Goal: Communication & Community: Ask a question

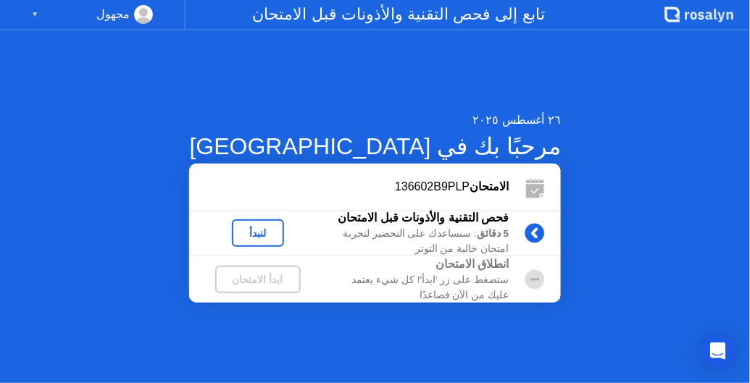
click at [278, 235] on div "لنبدأ" at bounding box center [258, 233] width 41 height 12
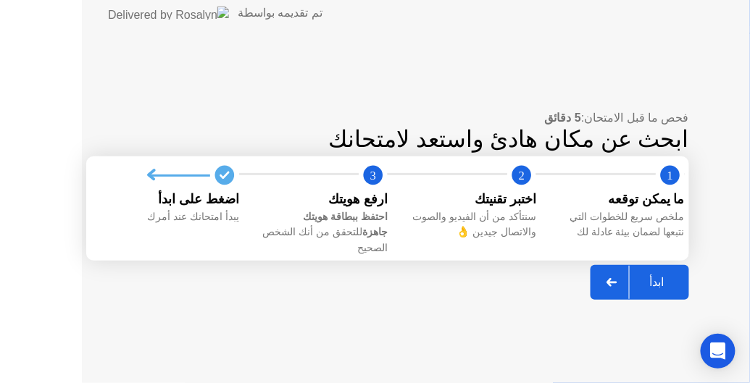
click at [289, 235] on div "احتفظ ببطاقة هويتك جاهزة للتحقق من أنك الشخص الصحيح" at bounding box center [319, 232] width 137 height 47
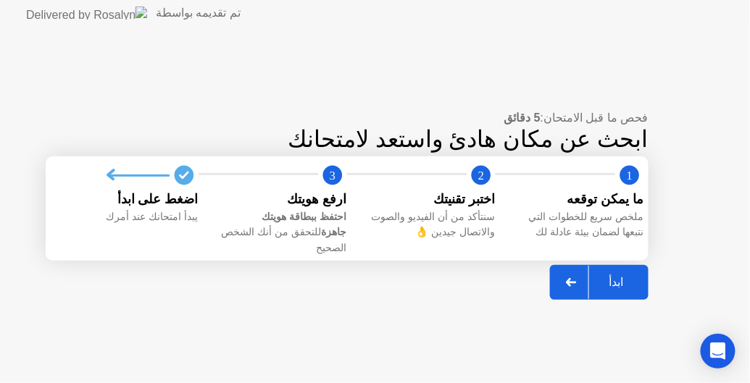
click at [605, 278] on div "ابدأ" at bounding box center [616, 282] width 55 height 14
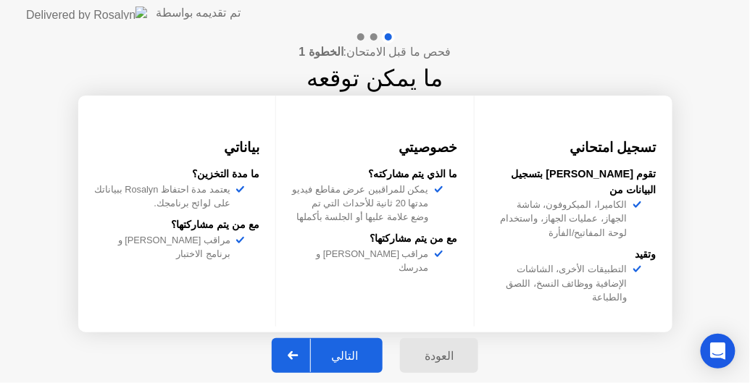
click at [332, 361] on div "التالي" at bounding box center [344, 356] width 67 height 14
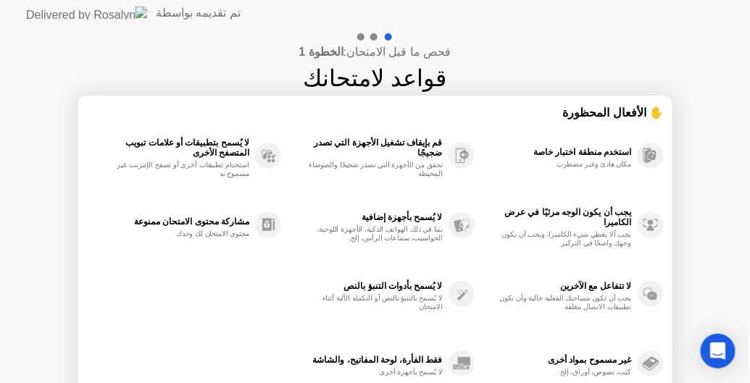
click at [740, 290] on div "فحص ما قبل الامتحان: الخطوة 1 قواعد لامتحانك ✋ الأفعال المحظورة استخدم منطقة اخ…" at bounding box center [375, 242] width 750 height 432
click at [749, 288] on div "فحص ما قبل الامتحان: الخطوة 1 قواعد لامتحانك ✋ الأفعال المحظورة استخدم منطقة اخ…" at bounding box center [375, 242] width 750 height 432
click at [372, 36] on div at bounding box center [373, 36] width 7 height 7
click at [53, 355] on div "فحص ما قبل الامتحان: الخطوة 1 قواعد لامتحانك ✋ الأفعال المحظورة استخدم منطقة اخ…" at bounding box center [375, 242] width 750 height 432
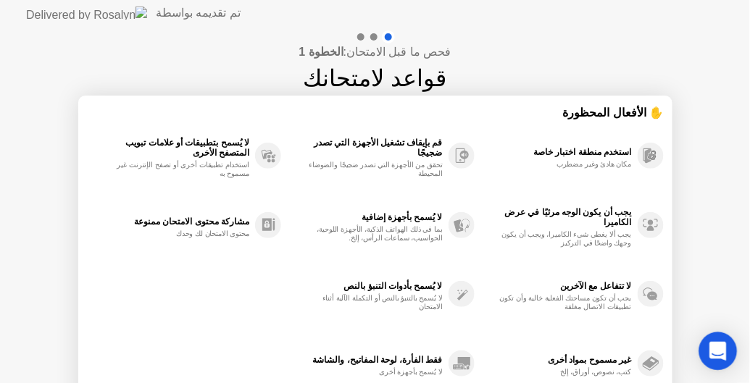
click at [718, 350] on icon "Open Intercom Messenger" at bounding box center [717, 351] width 17 height 19
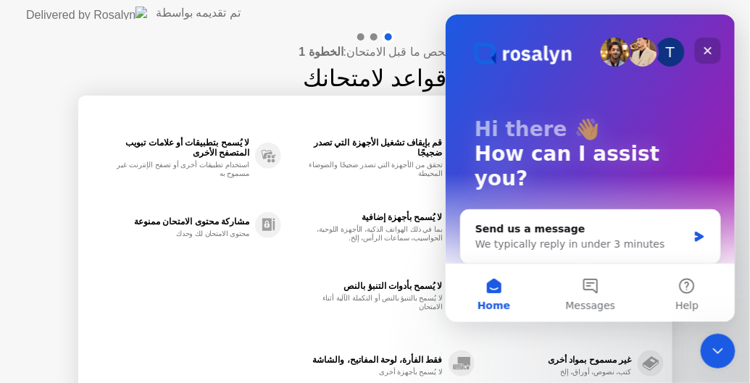
click at [699, 48] on div "Close" at bounding box center [707, 50] width 26 height 26
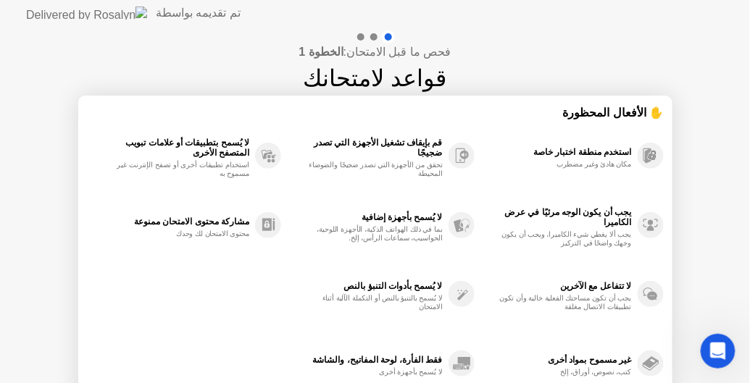
click at [679, 171] on div "فحص ما قبل الامتحان: الخطوة 1 قواعد لامتحانك ✋ الأفعال المحظورة استخدم منطقة اخ…" at bounding box center [375, 242] width 750 height 432
click at [643, 155] on rect at bounding box center [646, 155] width 7 height 12
click at [644, 296] on icon at bounding box center [650, 294] width 14 height 12
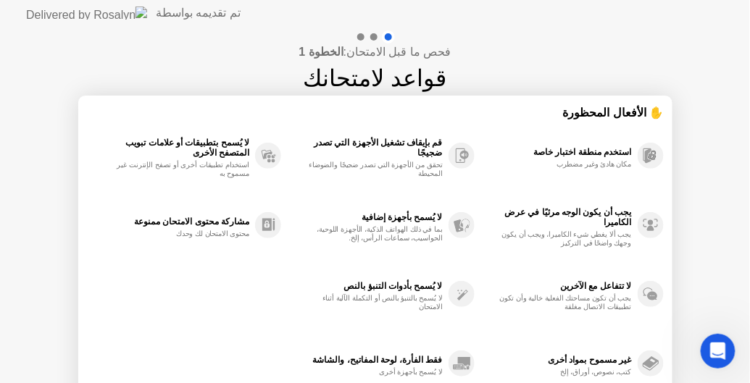
click at [644, 296] on icon at bounding box center [650, 294] width 14 height 12
click at [604, 357] on div "غير مسموح بمواد أخرى" at bounding box center [557, 360] width 150 height 10
click at [260, 346] on div "استخدم منطقة اختبار خاصة مكان هادئ وغير مضطرب يجب أن يكون الوجه مرئيًا في عرض ا…" at bounding box center [375, 259] width 577 height 277
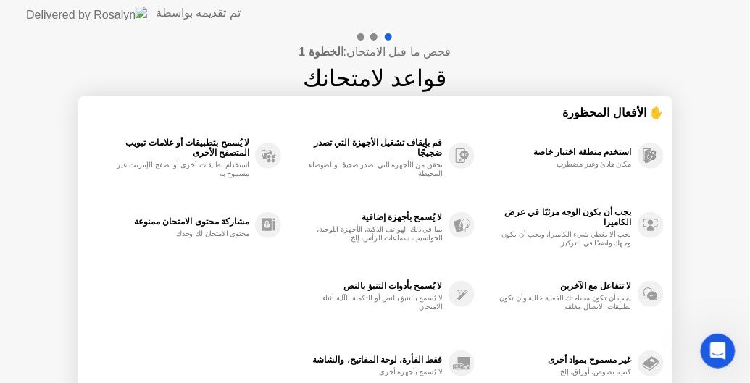
click at [72, 230] on div "فحص ما قبل الامتحان: الخطوة 1 قواعد لامتحانك ✋ الأفعال المحظورة استخدم منطقة اخ…" at bounding box center [375, 242] width 750 height 432
click at [372, 36] on div at bounding box center [373, 36] width 7 height 7
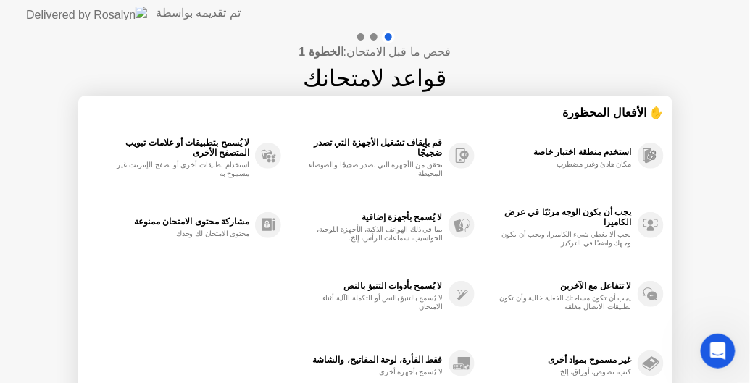
click at [372, 36] on div at bounding box center [373, 36] width 7 height 7
click at [377, 362] on div "فقط الفأرة، لوحة المفاتيح، والشاشة" at bounding box center [365, 360] width 154 height 10
click at [600, 361] on div "غير مسموح بمواد أخرى" at bounding box center [557, 360] width 150 height 10
click at [707, 353] on icon "Open Intercom Messenger" at bounding box center [716, 350] width 24 height 24
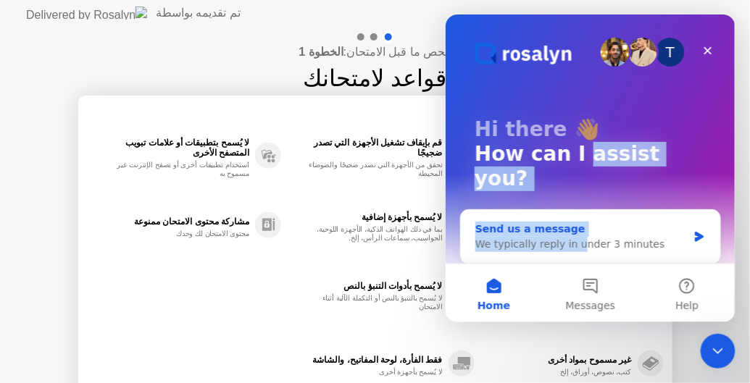
drag, startPoint x: 574, startPoint y: 239, endPoint x: 572, endPoint y: 227, distance: 12.5
click at [572, 227] on div "T Hi there 👋 How can I assist you? Send us a message We typically reply in unde…" at bounding box center [590, 223] width 290 height 419
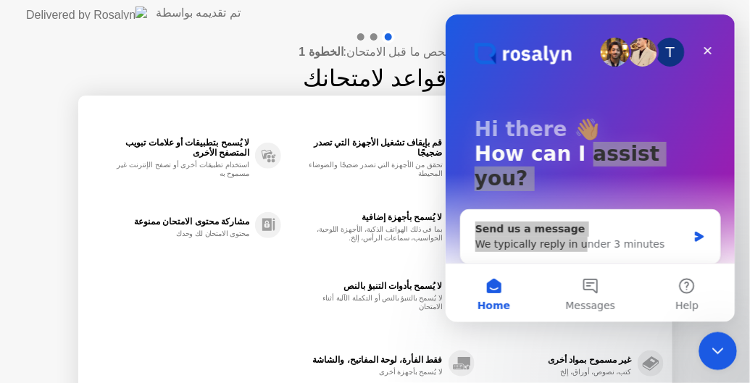
click at [701, 359] on div "Close Intercom Messenger" at bounding box center [715, 349] width 35 height 35
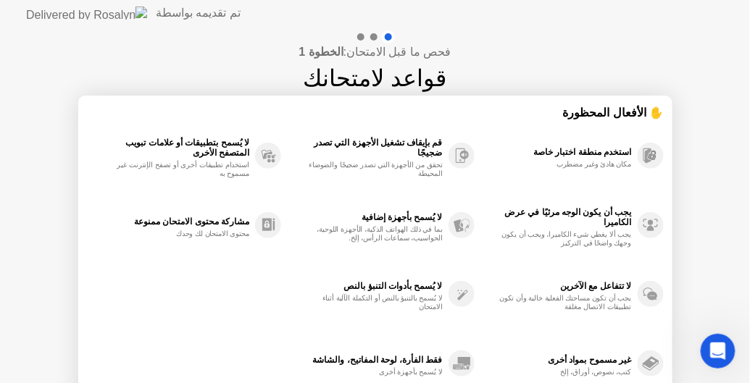
click at [692, 310] on div "فحص ما قبل الامتحان: الخطوة 1 قواعد لامتحانك ✋ الأفعال المحظورة استخدم منطقة اخ…" at bounding box center [375, 242] width 750 height 432
click at [745, 353] on div "فحص ما قبل الامتحان: الخطوة 1 قواعد لامتحانك ✋ الأفعال المحظورة استخدم منطقة اخ…" at bounding box center [375, 242] width 750 height 432
drag, startPoint x: 745, startPoint y: 353, endPoint x: 749, endPoint y: 347, distance: 7.8
click at [749, 347] on div "فحص ما قبل الامتحان: الخطوة 1 قواعد لامتحانك ✋ الأفعال المحظورة استخدم منطقة اخ…" at bounding box center [375, 242] width 750 height 432
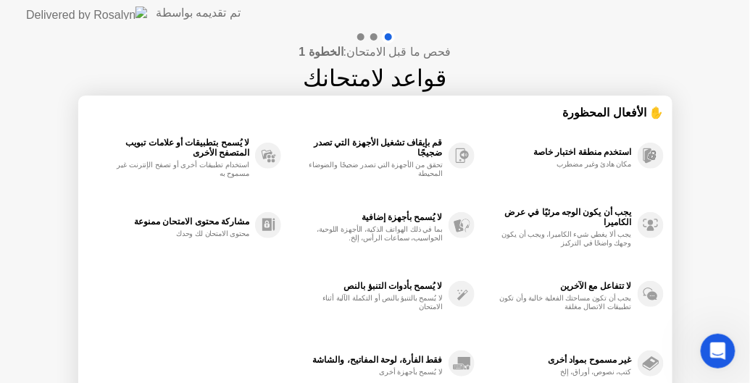
click at [749, 347] on div "فحص ما قبل الامتحان: الخطوة 1 قواعد لامتحانك ✋ الأفعال المحظورة استخدم منطقة اخ…" at bounding box center [375, 242] width 750 height 432
click at [692, 238] on div "فحص ما قبل الامتحان: الخطوة 1 قواعد لامتحانك ✋ الأفعال المحظورة استخدم منطقة اخ…" at bounding box center [375, 242] width 750 height 432
click at [716, 351] on icon "Open Intercom Messenger" at bounding box center [716, 349] width 10 height 12
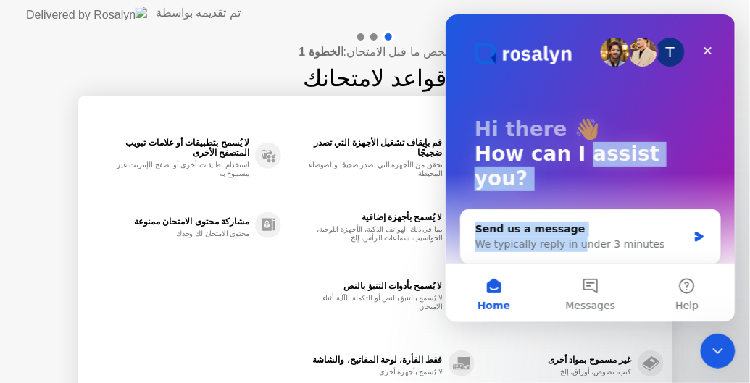
click at [727, 251] on div "T Hi there 👋 How can I assist you? Send us a message We typically reply in unde…" at bounding box center [590, 223] width 290 height 419
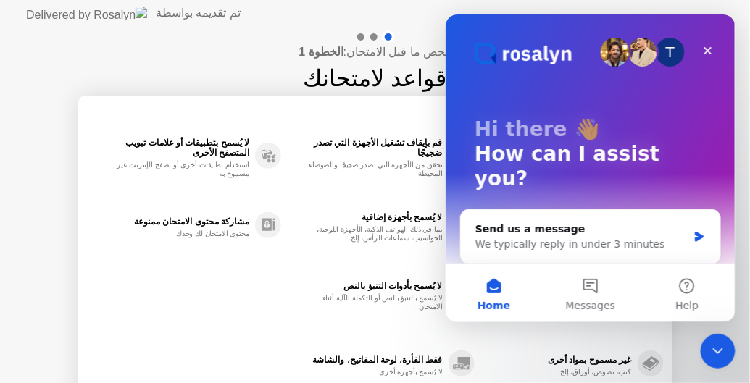
click at [730, 208] on div "T Hi there 👋 How can I assist you? Send us a message We typically reply in unde…" at bounding box center [590, 223] width 290 height 419
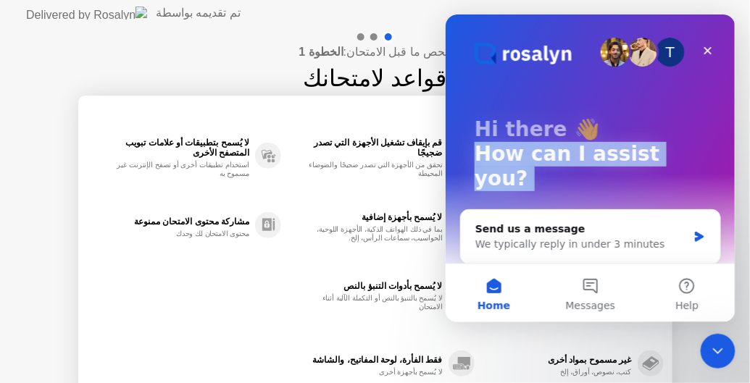
click at [730, 208] on div "T Hi there 👋 How can I assist you? Send us a message We typically reply in unde…" at bounding box center [590, 223] width 290 height 419
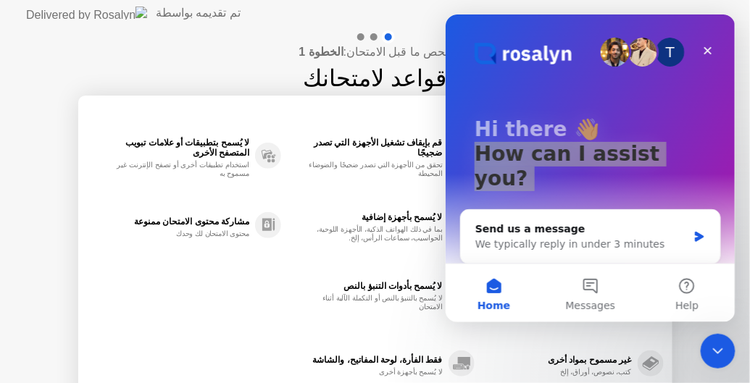
click at [745, 191] on div "فحص ما قبل الامتحان: الخطوة 1 قواعد لامتحانك ✋ الأفعال المحظورة استخدم منطقة اخ…" at bounding box center [375, 242] width 750 height 432
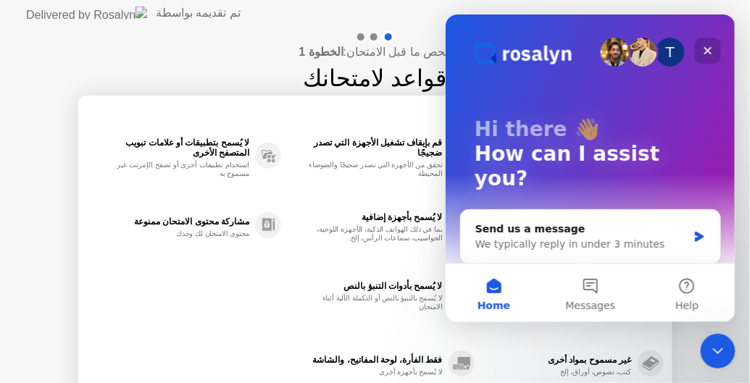
click at [704, 48] on icon "Close" at bounding box center [707, 50] width 8 height 8
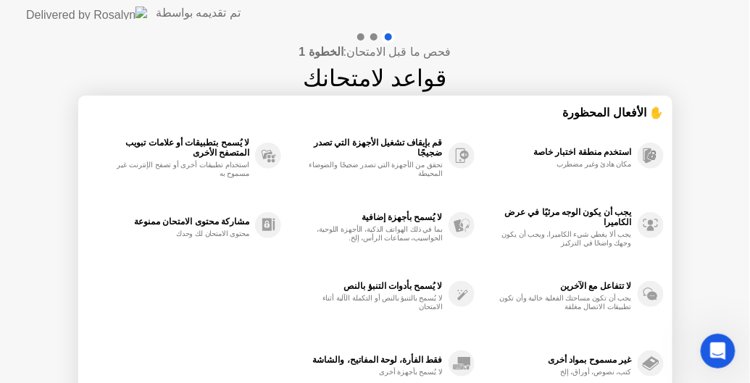
click at [723, 268] on div "فحص ما قبل الامتحان: الخطوة 1 قواعد لامتحانك ✋ الأفعال المحظورة استخدم منطقة اخ…" at bounding box center [375, 242] width 750 height 432
click at [707, 351] on icon "Open Intercom Messenger" at bounding box center [716, 350] width 24 height 24
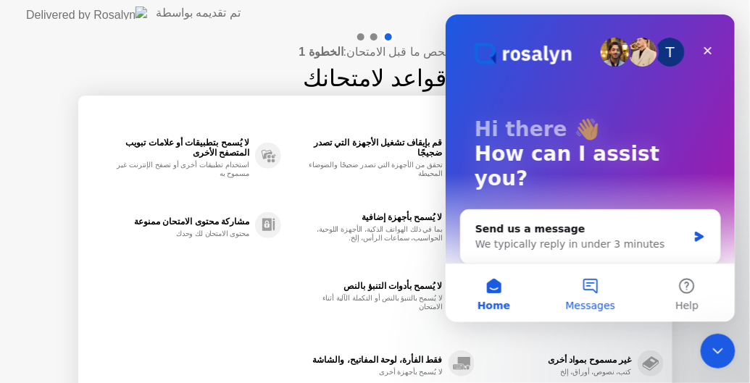
click at [585, 285] on button "Messages" at bounding box center [589, 293] width 96 height 58
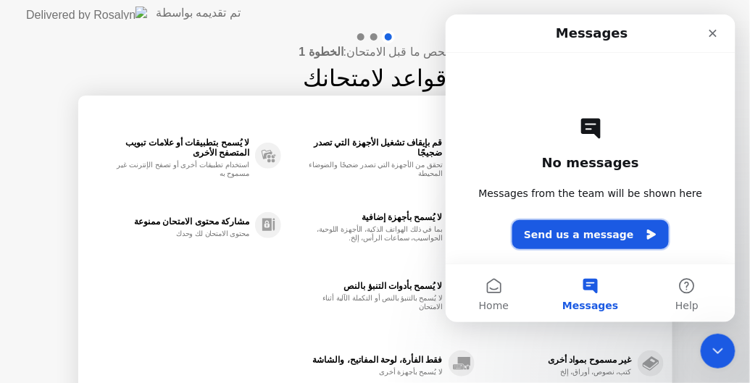
click at [587, 243] on button "Send us a message" at bounding box center [589, 233] width 156 height 29
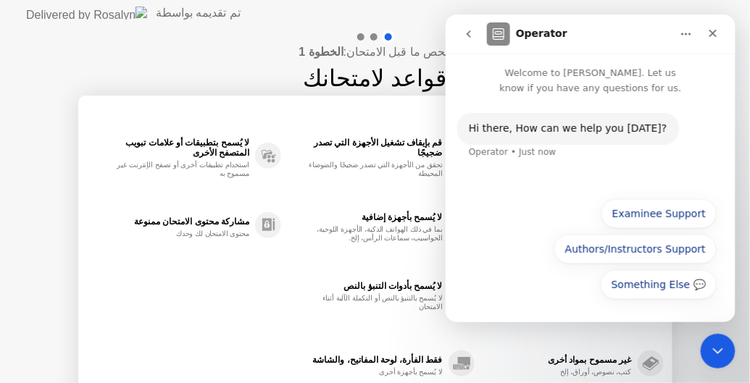
click at [558, 183] on div "Hi ​there, How can we help you [DATE]? Operator • Just now" at bounding box center [590, 142] width 290 height 94
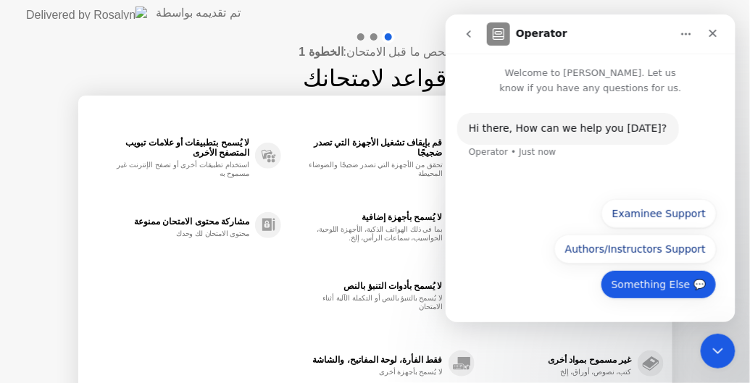
click at [633, 288] on button "Something Else 💬" at bounding box center [658, 283] width 116 height 29
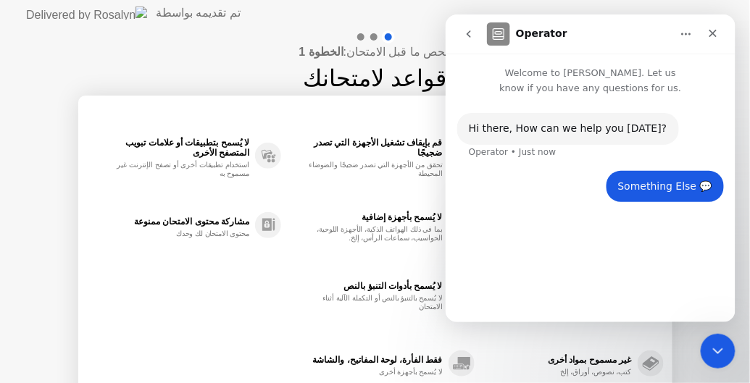
click at [633, 288] on div "Hi ​there, How can we help you [DATE]? Operator • Just now Something Else 💬 • J…" at bounding box center [590, 202] width 290 height 214
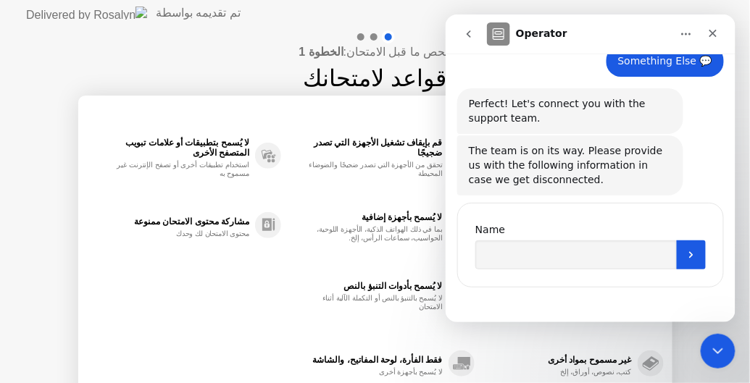
scroll to position [113, 0]
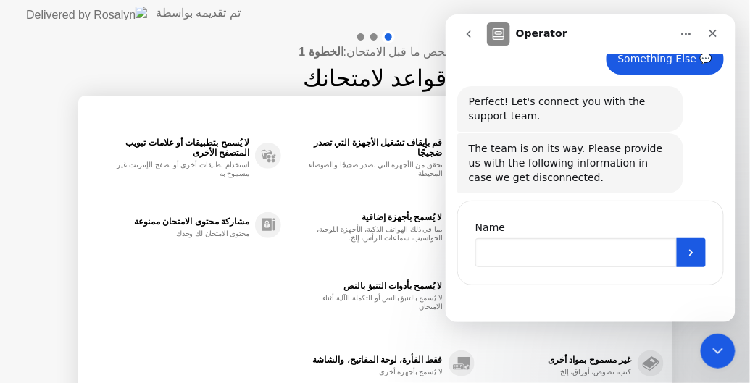
click at [527, 259] on input "Name" at bounding box center [574, 252] width 201 height 29
type input "**********"
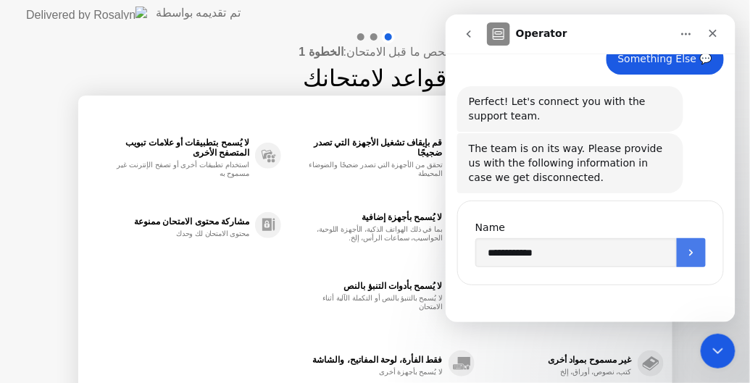
click at [687, 264] on button "Submit" at bounding box center [690, 252] width 29 height 29
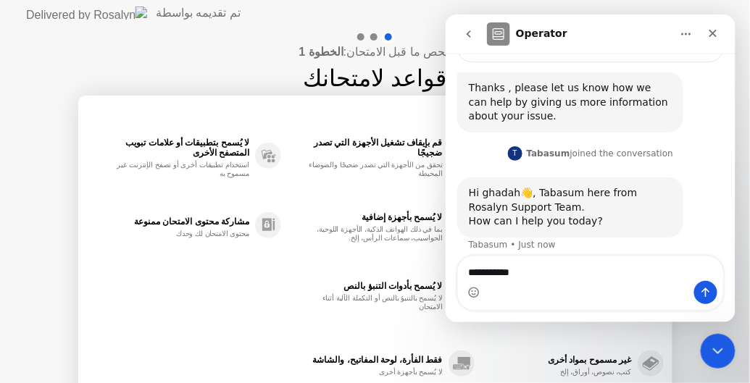
scroll to position [446, 0]
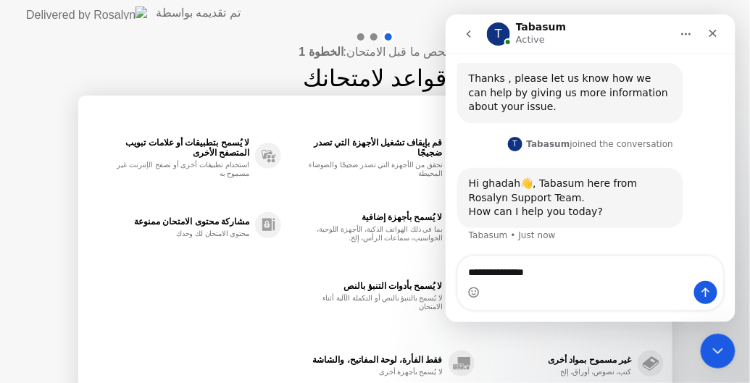
type textarea "**********"
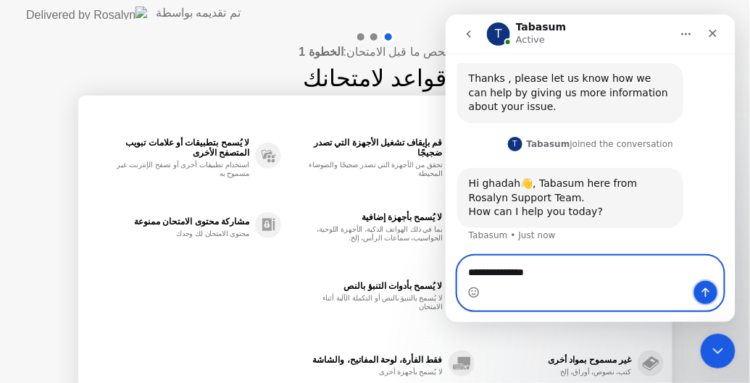
click at [700, 293] on icon "Send a message…" at bounding box center [705, 292] width 12 height 12
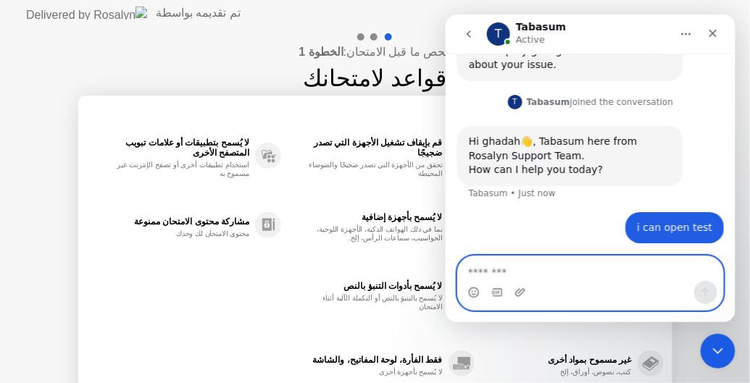
scroll to position [489, 0]
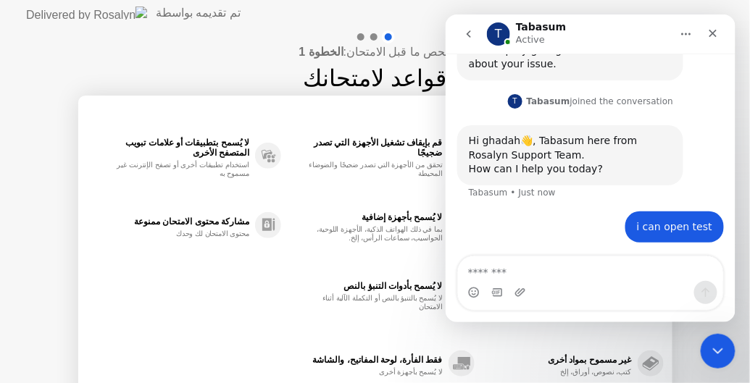
click at [700, 293] on icon "Send a message…" at bounding box center [705, 292] width 12 height 12
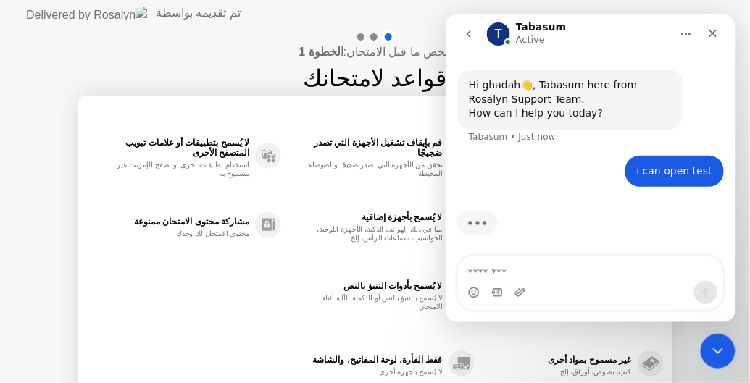
scroll to position [545, 0]
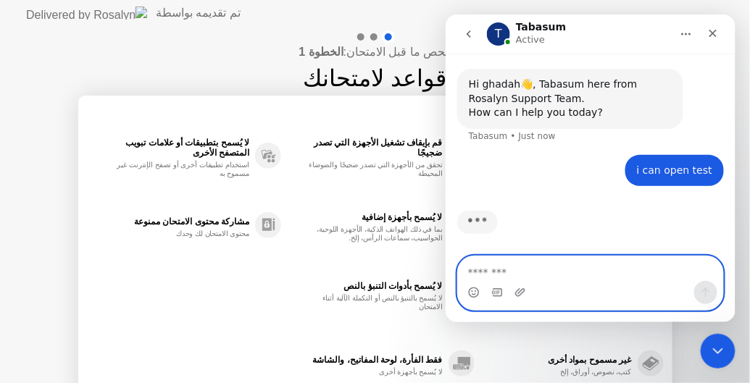
click at [608, 279] on textarea "Message…" at bounding box center [590, 268] width 266 height 25
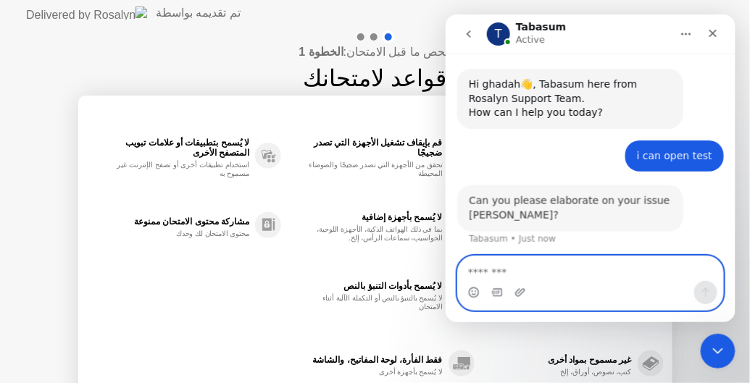
scroll to position [547, 0]
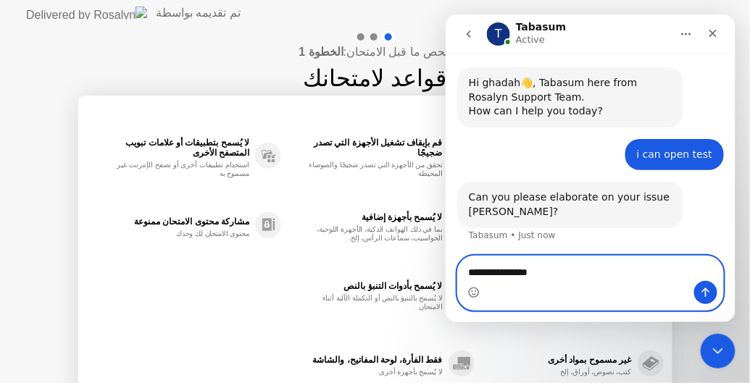
click at [608, 279] on textarea "**********" at bounding box center [590, 268] width 266 height 25
type textarea "**********"
click at [700, 302] on button "Send a message…" at bounding box center [704, 291] width 23 height 23
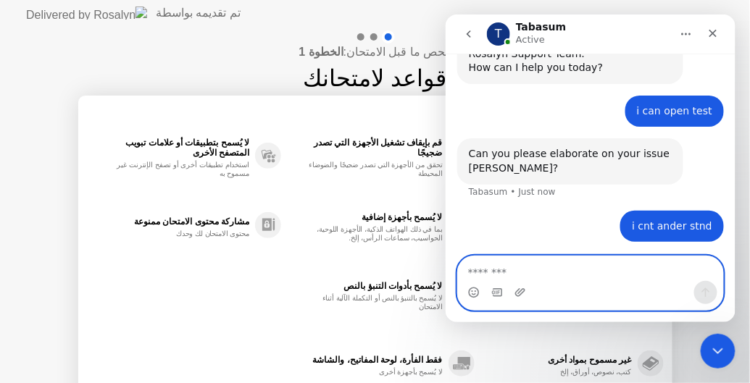
scroll to position [590, 0]
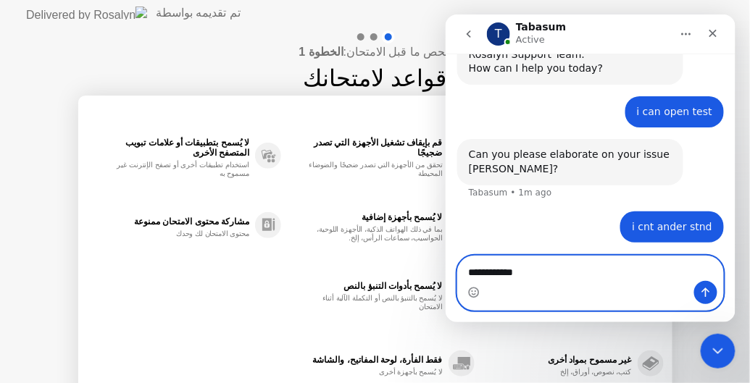
type textarea "**********"
click at [700, 302] on button "Send a message…" at bounding box center [704, 291] width 23 height 23
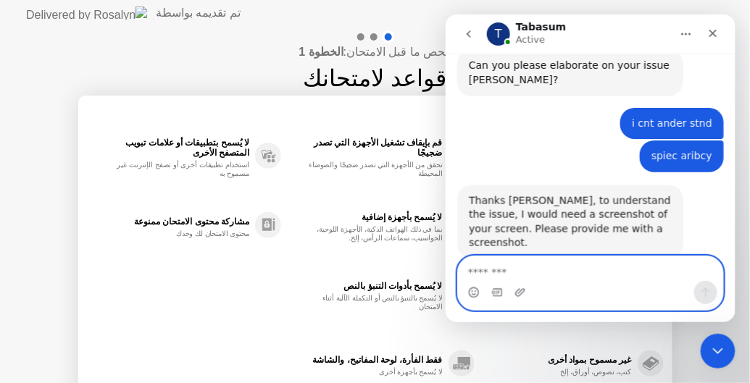
scroll to position [695, 0]
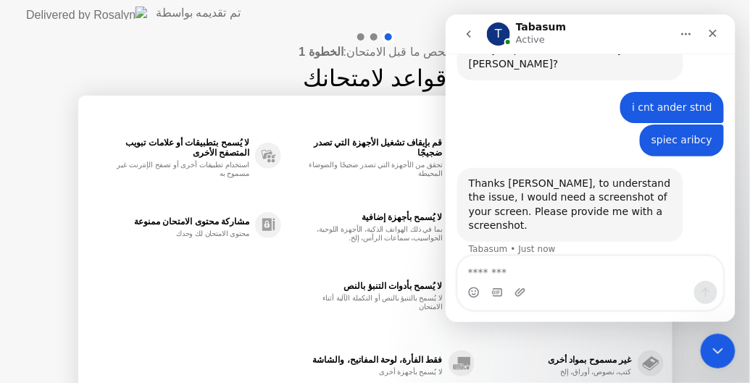
click at [294, 351] on div "فقط الفأرة، لوحة المفاتيح، والشاشة لا يُسمح بأجهزة أخرى" at bounding box center [365, 364] width 154 height 26
click at [724, 356] on div "Close Intercom Messenger" at bounding box center [715, 349] width 35 height 35
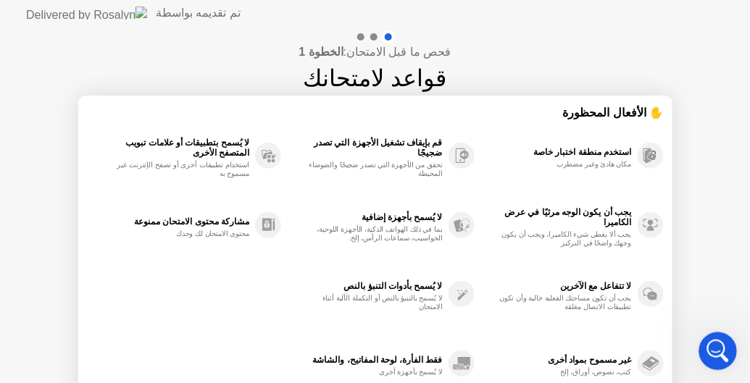
click at [724, 356] on div "Open Intercom Messenger" at bounding box center [716, 349] width 48 height 48
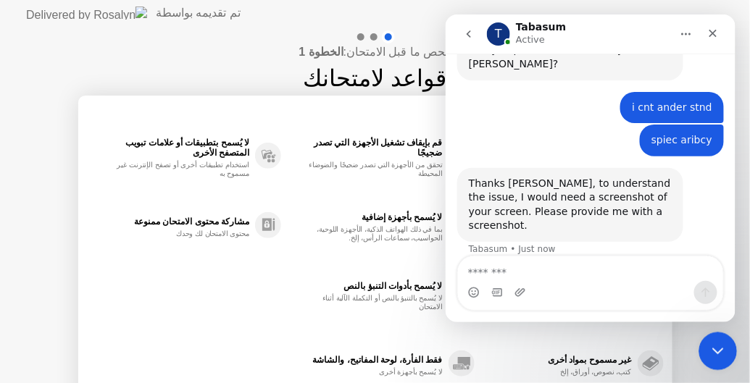
click at [724, 356] on div "Close Intercom Messenger" at bounding box center [715, 349] width 35 height 35
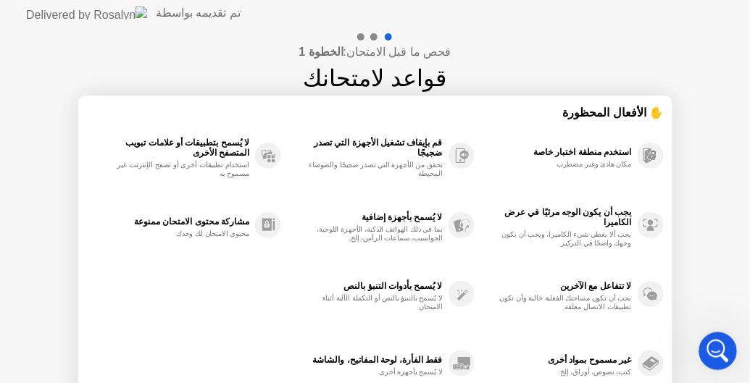
click at [724, 356] on div "Open Intercom Messenger" at bounding box center [716, 349] width 48 height 48
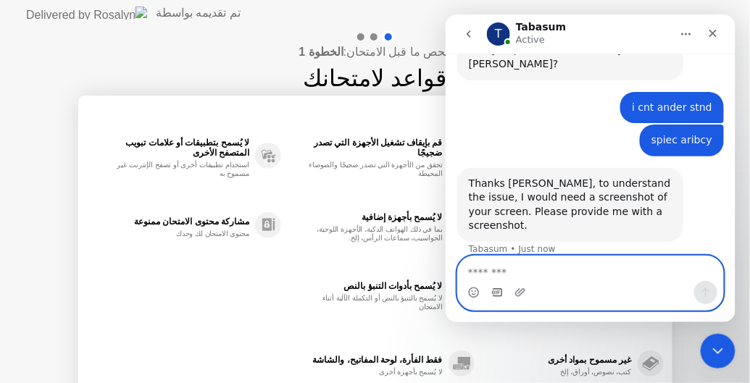
click at [493, 296] on icon "Gif picker" at bounding box center [496, 292] width 10 height 8
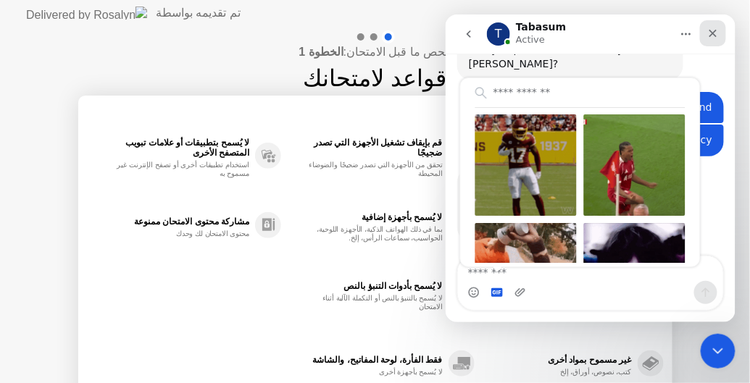
click at [712, 27] on icon "Close" at bounding box center [712, 33] width 12 height 12
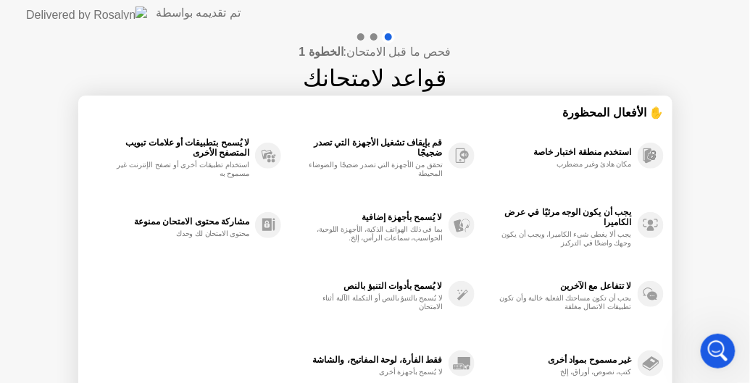
click at [742, 210] on div "فحص ما قبل الامتحان: الخطوة 1 قواعد لامتحانك ✋ الأفعال المحظورة استخدم منطقة اخ…" at bounding box center [375, 242] width 750 height 432
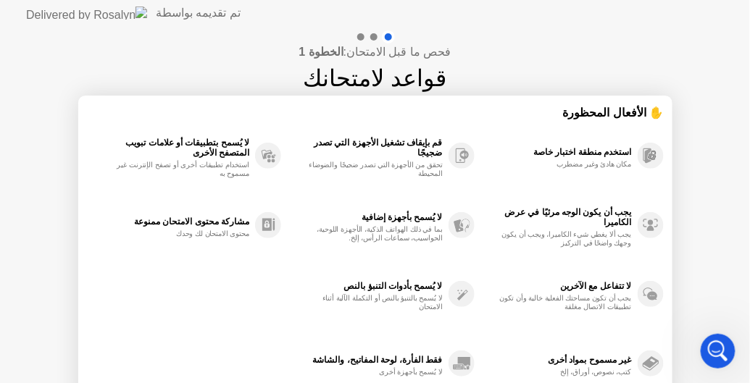
click at [372, 35] on div at bounding box center [373, 36] width 7 height 7
drag, startPoint x: 372, startPoint y: 35, endPoint x: 78, endPoint y: 120, distance: 306.1
click at [78, 120] on div "فحص ما قبل الامتحان: الخطوة 1 قواعد لامتحانك ✋ الأفعال المحظورة استخدم منطقة اخ…" at bounding box center [375, 242] width 750 height 432
click at [30, 154] on div "فحص ما قبل الامتحان: الخطوة 1 قواعد لامتحانك ✋ الأفعال المحظورة استخدم منطقة اخ…" at bounding box center [375, 242] width 750 height 432
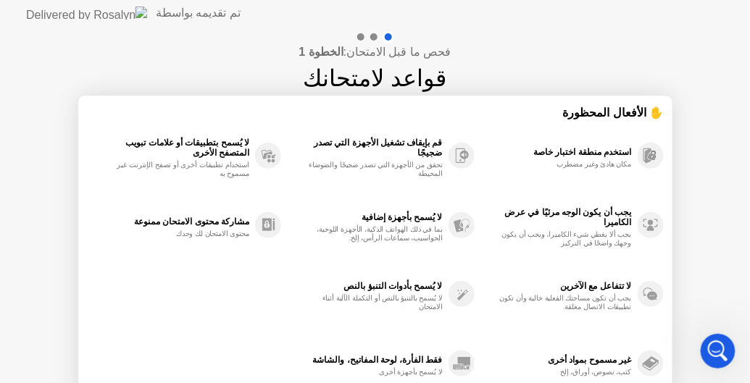
click at [30, 154] on div "فحص ما قبل الامتحان: الخطوة 1 قواعد لامتحانك ✋ الأفعال المحظورة استخدم منطقة اخ…" at bounding box center [375, 242] width 750 height 432
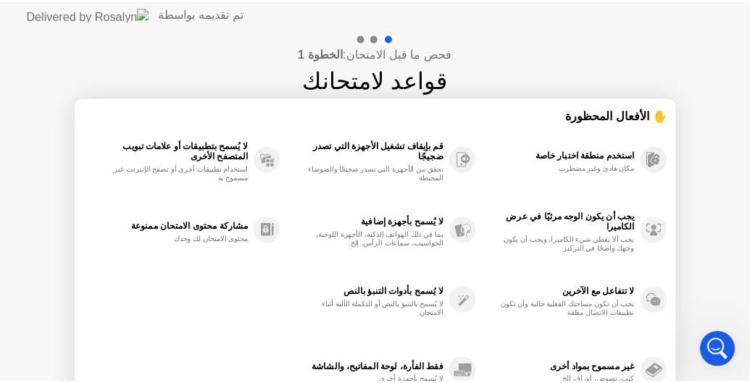
scroll to position [703, 0]
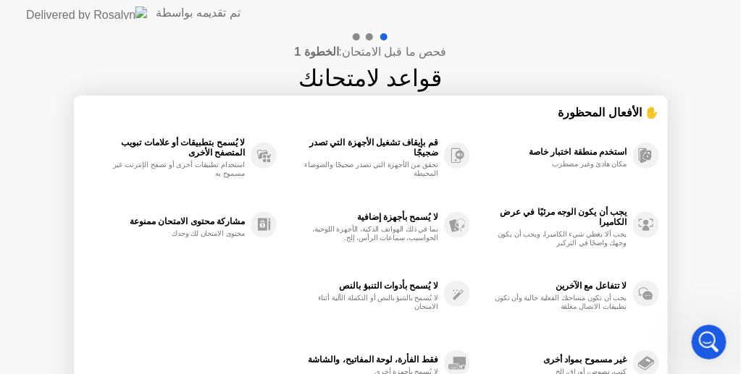
click at [16, 114] on div "فحص ما قبل الامتحان: الخطوة 1 قواعد لامتحانك ✋ الأفعال المحظورة استخدم منطقة اخ…" at bounding box center [370, 242] width 741 height 432
click at [156, 12] on div "تم تقديمه بواسطة" at bounding box center [198, 12] width 85 height 17
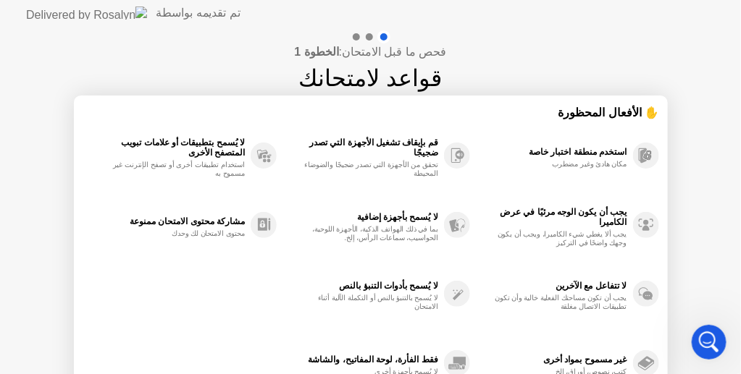
click at [156, 12] on div "تم تقديمه بواسطة" at bounding box center [198, 12] width 85 height 17
click at [156, 17] on div "تم تقديمه بواسطة" at bounding box center [198, 12] width 85 height 17
click at [40, 13] on img at bounding box center [86, 13] width 121 height 13
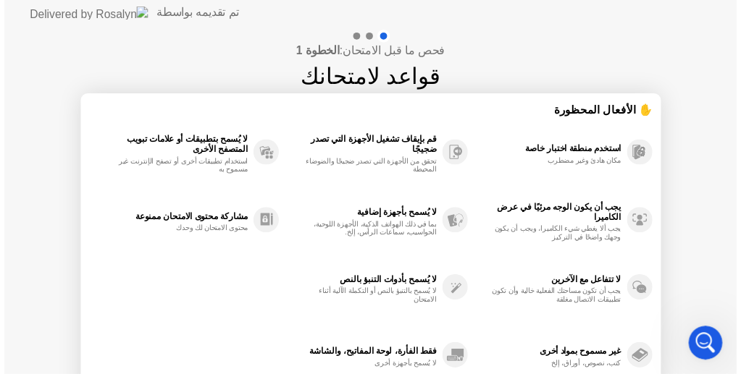
scroll to position [695, 0]
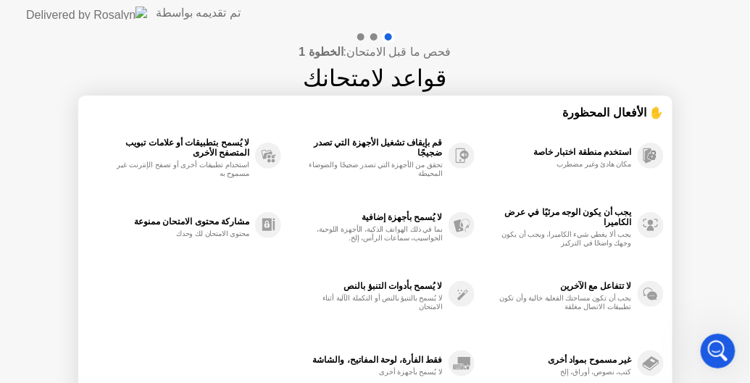
click at [545, 32] on div "فحص ما قبل الامتحان: الخطوة 1 قواعد لامتحانك ✋ الأفعال المحظورة استخدم منطقة اخ…" at bounding box center [375, 242] width 750 height 432
click at [626, 104] on div "✋ الأفعال المحظورة" at bounding box center [375, 112] width 577 height 17
click at [33, 254] on div "فحص ما قبل الامتحان: الخطوة 1 قواعد لامتحانك ✋ الأفعال المحظورة استخدم منطقة اخ…" at bounding box center [375, 242] width 750 height 432
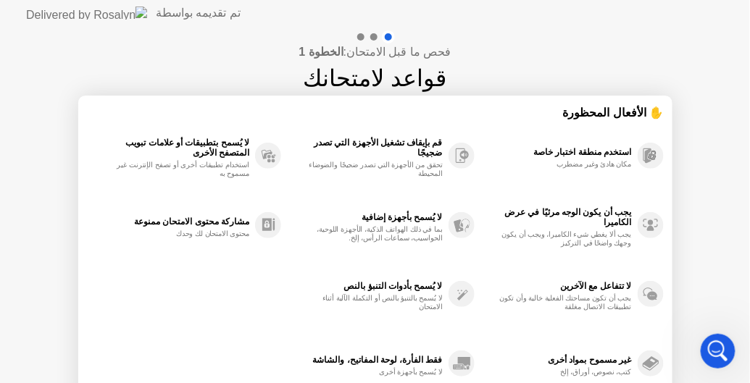
click at [65, 336] on div "فحص ما قبل الامتحان: الخطوة 1 قواعد لامتحانك ✋ الأفعال المحظورة استخدم منطقة اخ…" at bounding box center [375, 242] width 750 height 432
click at [742, 322] on div "فحص ما قبل الامتحان: الخطوة 1 قواعد لامتحانك ✋ الأفعال المحظورة استخدم منطقة اخ…" at bounding box center [375, 242] width 750 height 432
click at [745, 369] on div "فحص ما قبل الامتحان: الخطوة 1 قواعد لامتحانك ✋ الأفعال المحظورة استخدم منطقة اخ…" at bounding box center [375, 242] width 750 height 432
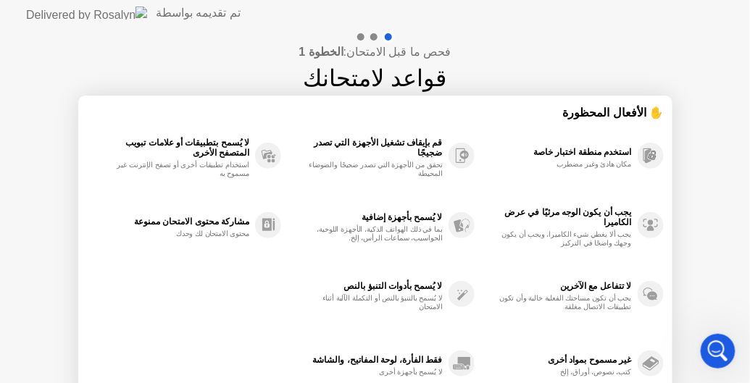
click at [745, 369] on div "فحص ما قبل الامتحان: الخطوة 1 قواعد لامتحانك ✋ الأفعال المحظورة استخدم منطقة اخ…" at bounding box center [375, 242] width 750 height 432
click at [695, 167] on div "فحص ما قبل الامتحان: الخطوة 1 قواعد لامتحانك ✋ الأفعال المحظورة استخدم منطقة اخ…" at bounding box center [375, 242] width 750 height 432
click at [172, 328] on div "استخدم منطقة اختبار خاصة مكان هادئ وغير مضطرب يجب أن يكون الوجه مرئيًا في عرض ا…" at bounding box center [375, 259] width 577 height 277
click at [75, 327] on div "فحص ما قبل الامتحان: الخطوة 1 قواعد لامتحانك ✋ الأفعال المحظورة استخدم منطقة اخ…" at bounding box center [375, 242] width 750 height 432
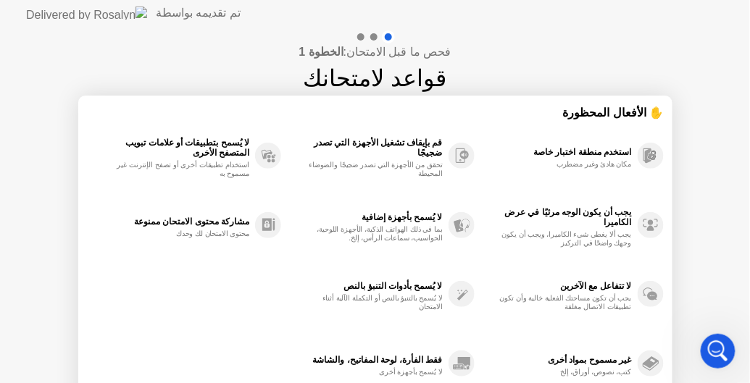
click at [75, 327] on div "فحص ما قبل الامتحان: الخطوة 1 قواعد لامتحانك ✋ الأفعال المحظورة استخدم منطقة اخ…" at bounding box center [375, 242] width 750 height 432
click at [634, 355] on div "غير مسموح بمواد أخرى كتب، نصوص، أوراق، إلخ" at bounding box center [568, 364] width 189 height 70
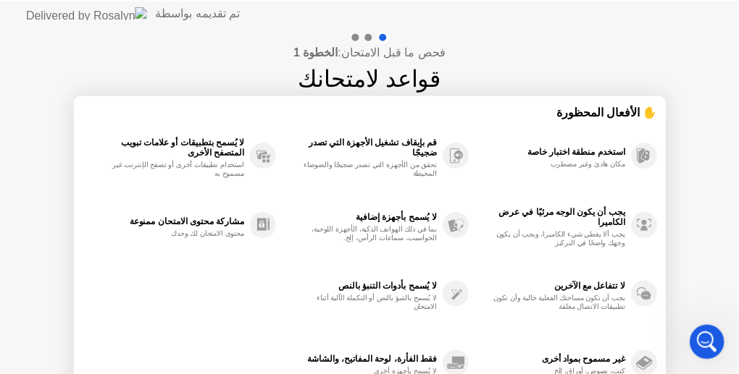
scroll to position [703, 0]
